Goal: Task Accomplishment & Management: Manage account settings

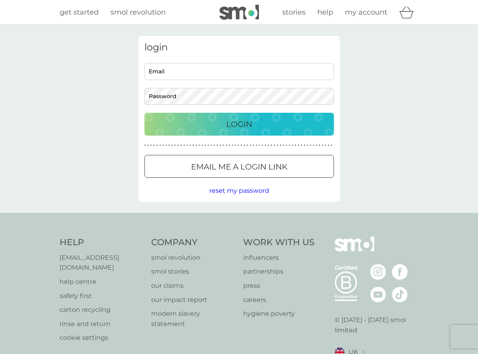
click at [178, 71] on input "Email" at bounding box center [238, 71] width 189 height 17
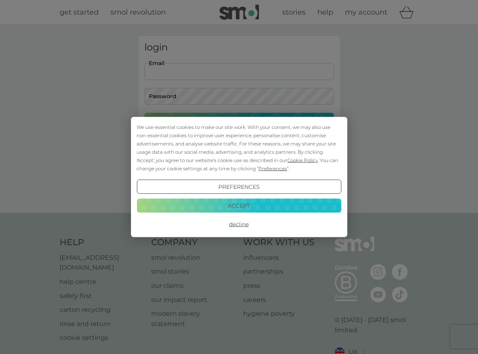
click at [178, 71] on div "We use essential cookies to make our site work. With your consent, we may also …" at bounding box center [239, 177] width 478 height 354
click at [238, 205] on button "Accept" at bounding box center [239, 206] width 204 height 14
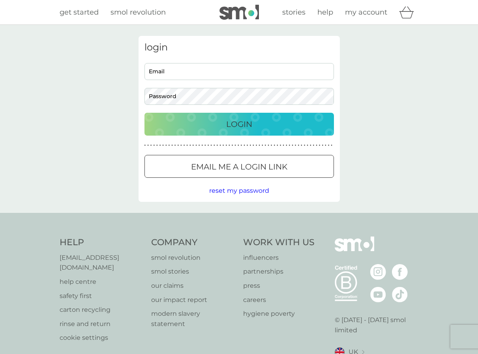
click at [158, 70] on input "Email" at bounding box center [238, 71] width 189 height 17
type input "gaz.kelly@outlook.com"
click at [144, 113] on button "Login" at bounding box center [238, 124] width 189 height 23
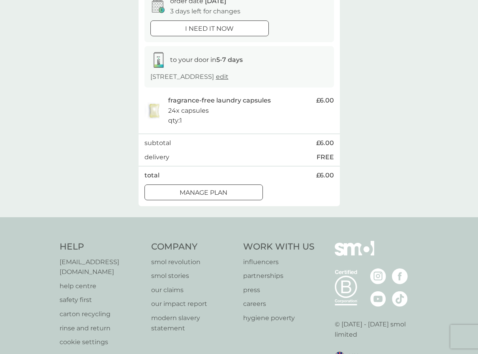
scroll to position [99, 0]
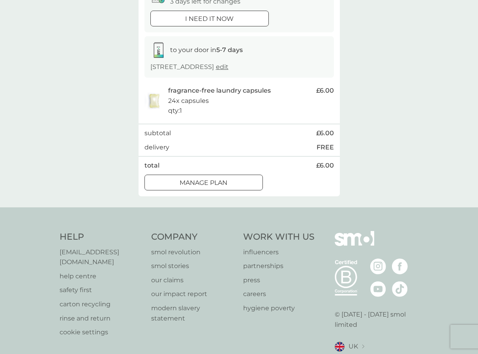
click at [212, 187] on div at bounding box center [203, 183] width 28 height 8
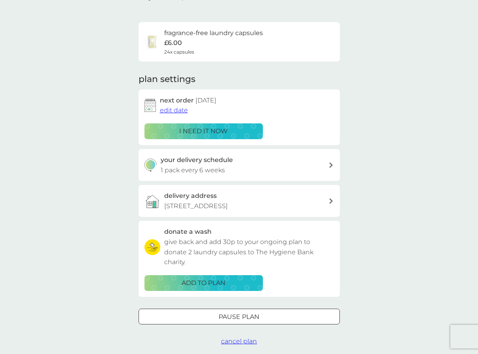
scroll to position [49, 0]
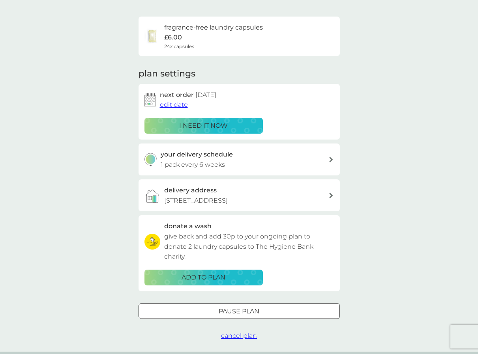
click at [179, 104] on span "edit date" at bounding box center [174, 104] width 28 height 7
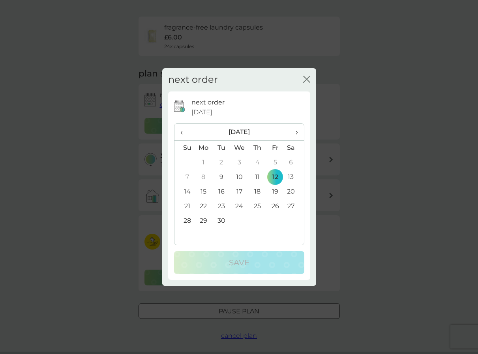
click at [294, 131] on span "›" at bounding box center [294, 132] width 8 height 17
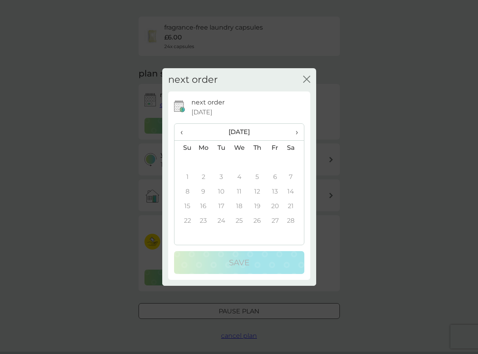
click at [179, 131] on th "‹" at bounding box center [184, 132] width 20 height 17
click at [187, 174] on td "4" at bounding box center [184, 177] width 20 height 15
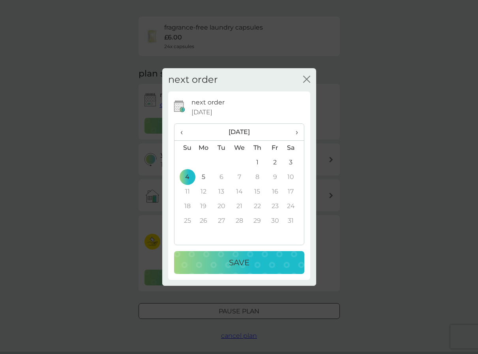
click at [257, 159] on td "1" at bounding box center [257, 163] width 18 height 15
click at [181, 131] on span "‹" at bounding box center [184, 132] width 8 height 17
click at [294, 132] on span "›" at bounding box center [294, 132] width 8 height 17
click at [274, 161] on td "2" at bounding box center [275, 163] width 18 height 15
click at [251, 262] on div "Save" at bounding box center [239, 263] width 114 height 13
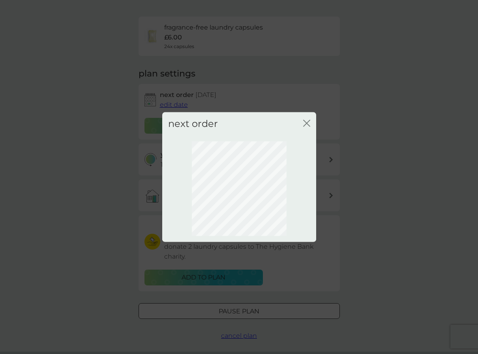
scroll to position [0, 0]
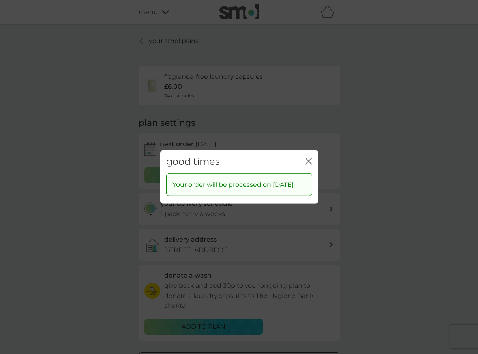
click at [309, 158] on icon "close" at bounding box center [308, 161] width 7 height 7
